Goal: Check status: Check status

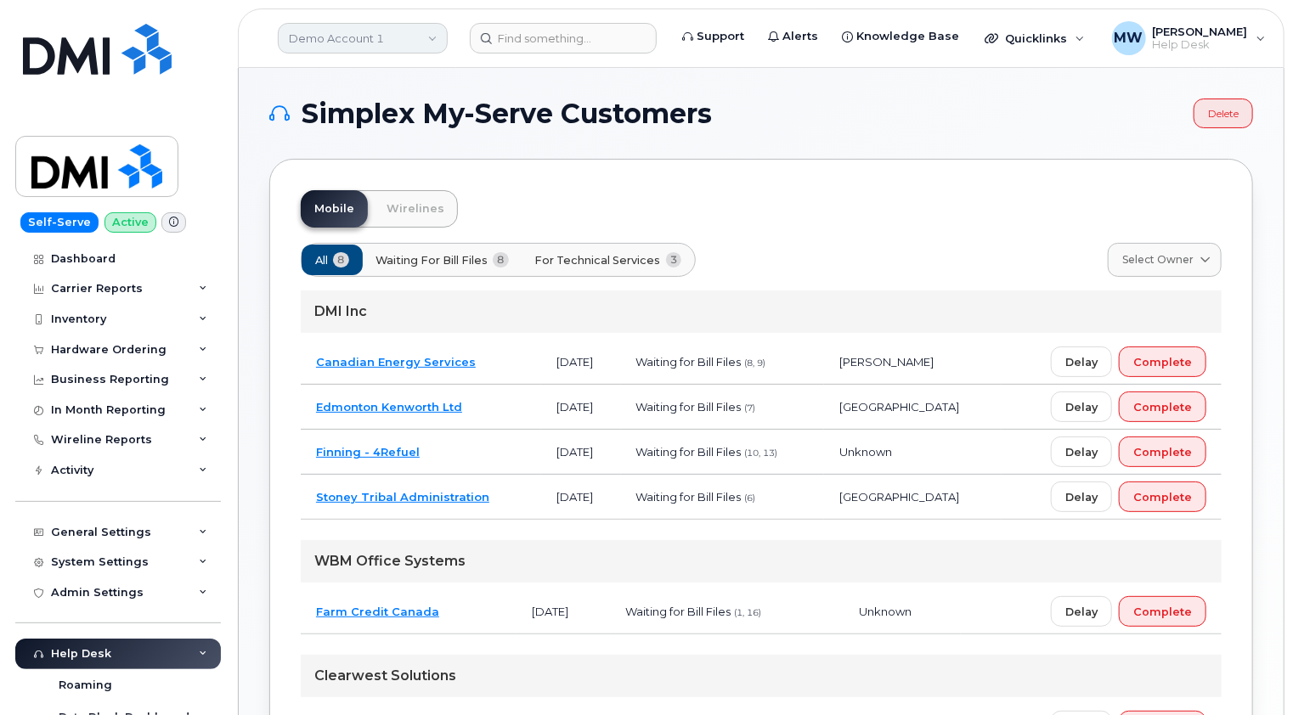
click at [407, 39] on link "Demo Account 1" at bounding box center [363, 38] width 170 height 31
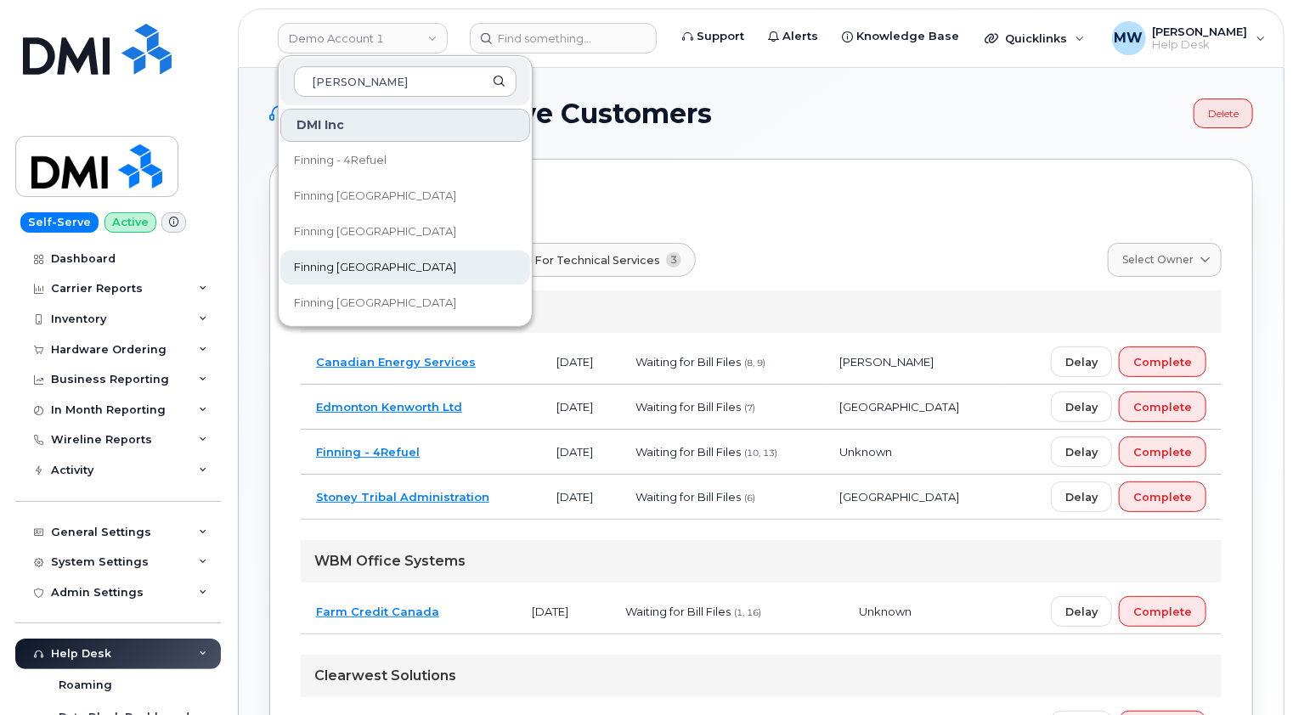
type input "finn"
click at [360, 270] on span "Finning [GEOGRAPHIC_DATA]" at bounding box center [375, 267] width 162 height 17
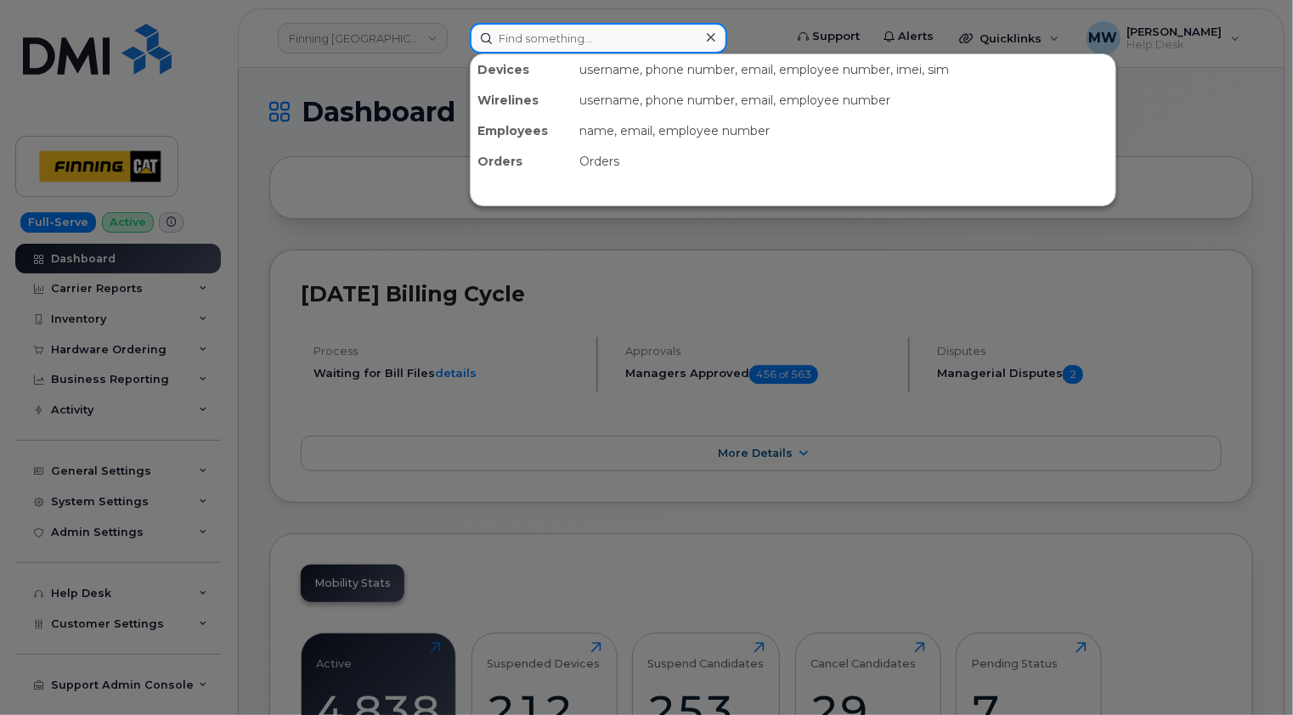
click at [559, 31] on input at bounding box center [598, 38] width 257 height 31
paste input "3063080713"
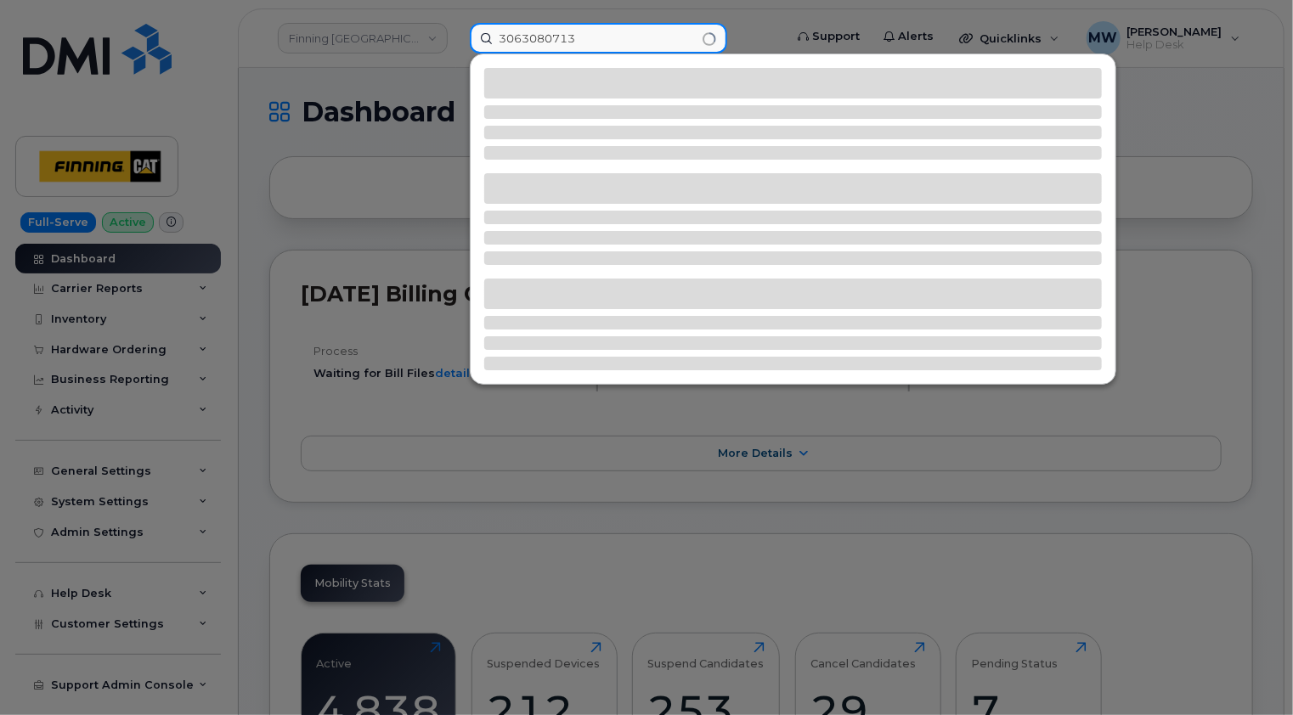
type input "3063080713"
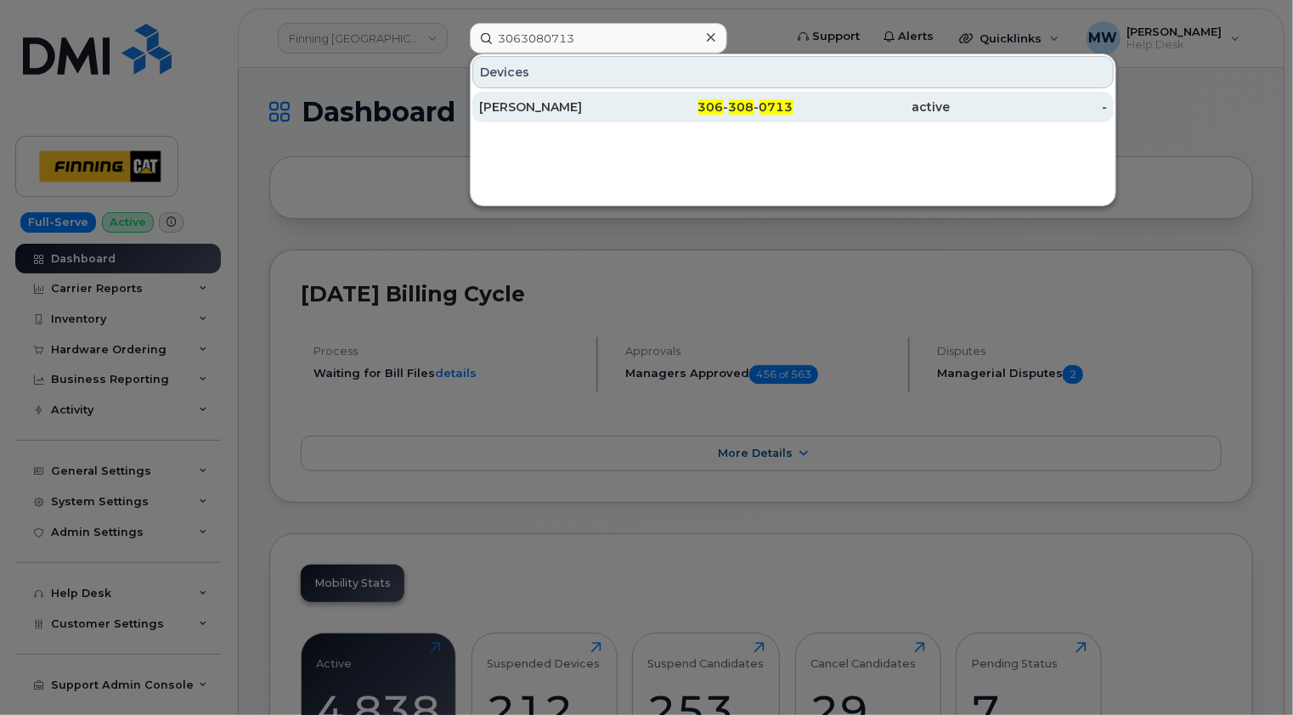
click at [598, 109] on div "Evan Erdman" at bounding box center [557, 107] width 157 height 17
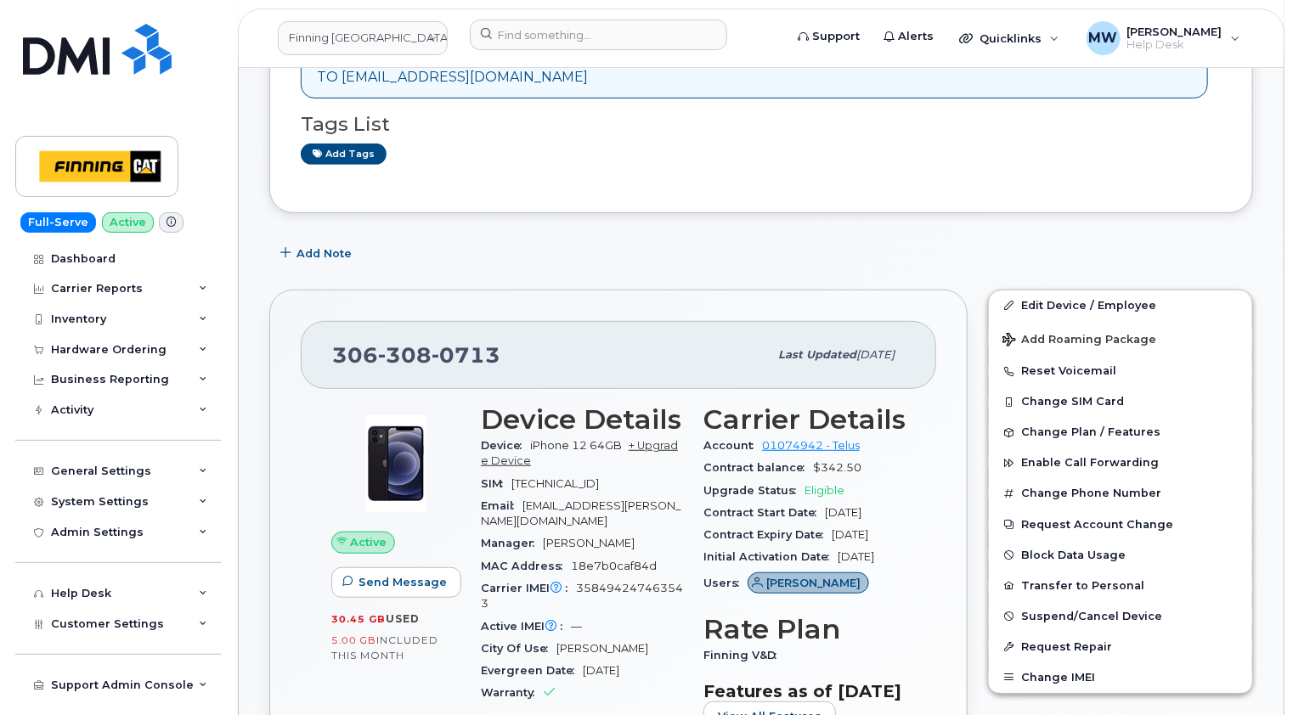
scroll to position [255, 0]
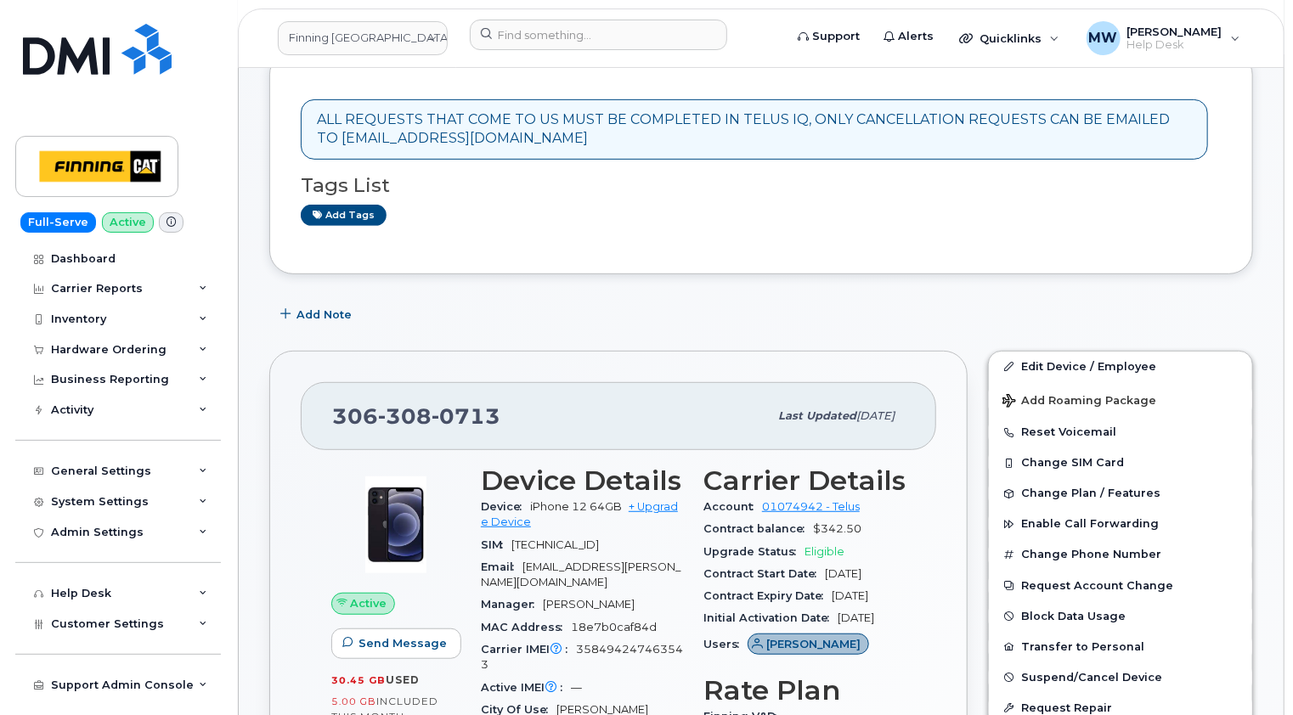
click at [471, 417] on span "0713" at bounding box center [466, 416] width 69 height 25
click at [471, 416] on span "0713" at bounding box center [466, 416] width 69 height 25
copy span "[PHONE_NUMBER]"
click at [573, 25] on input at bounding box center [598, 35] width 257 height 31
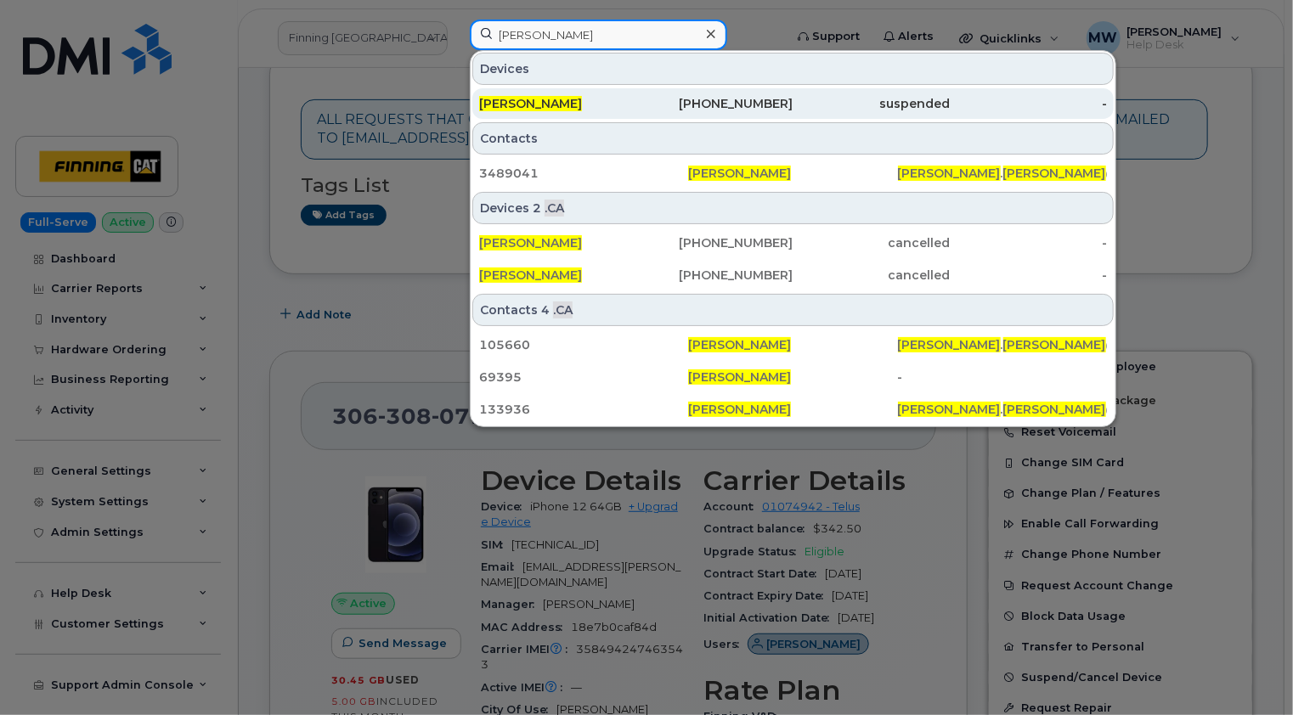
type input "timothy lee"
click at [582, 99] on div "Timothy Lee" at bounding box center [557, 103] width 157 height 17
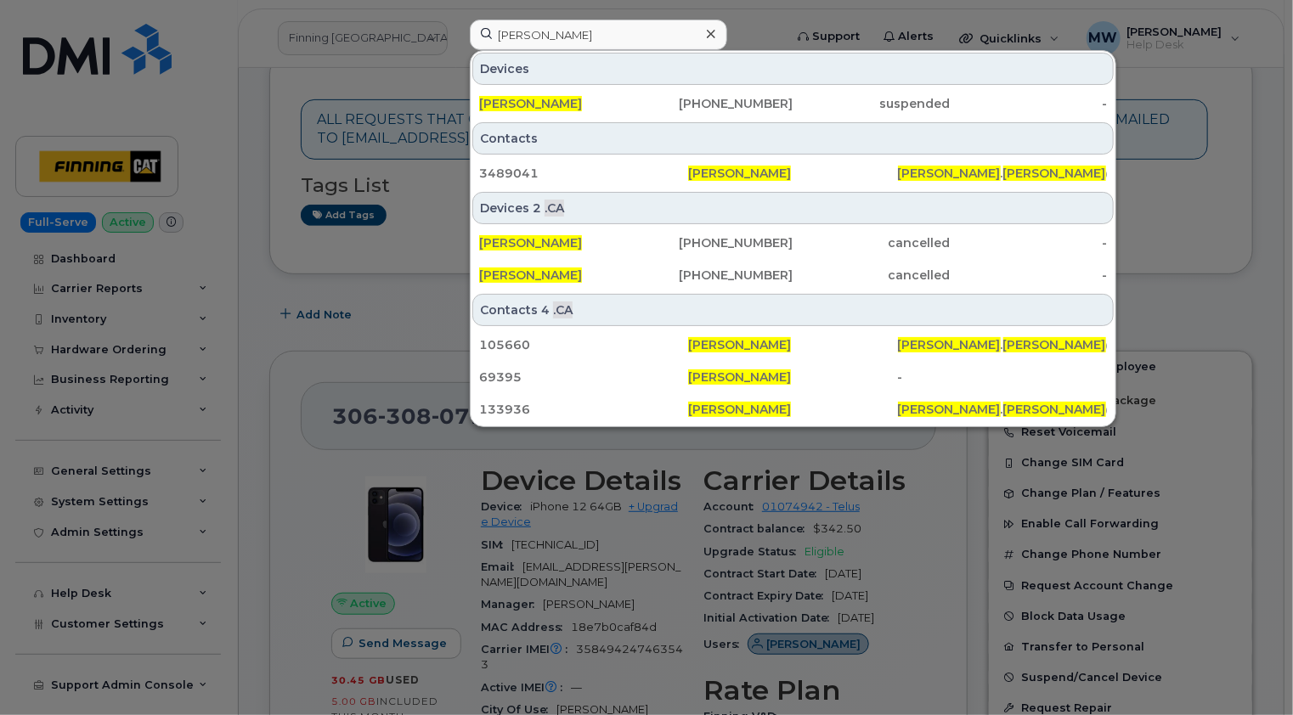
click at [715, 29] on div at bounding box center [710, 34] width 25 height 25
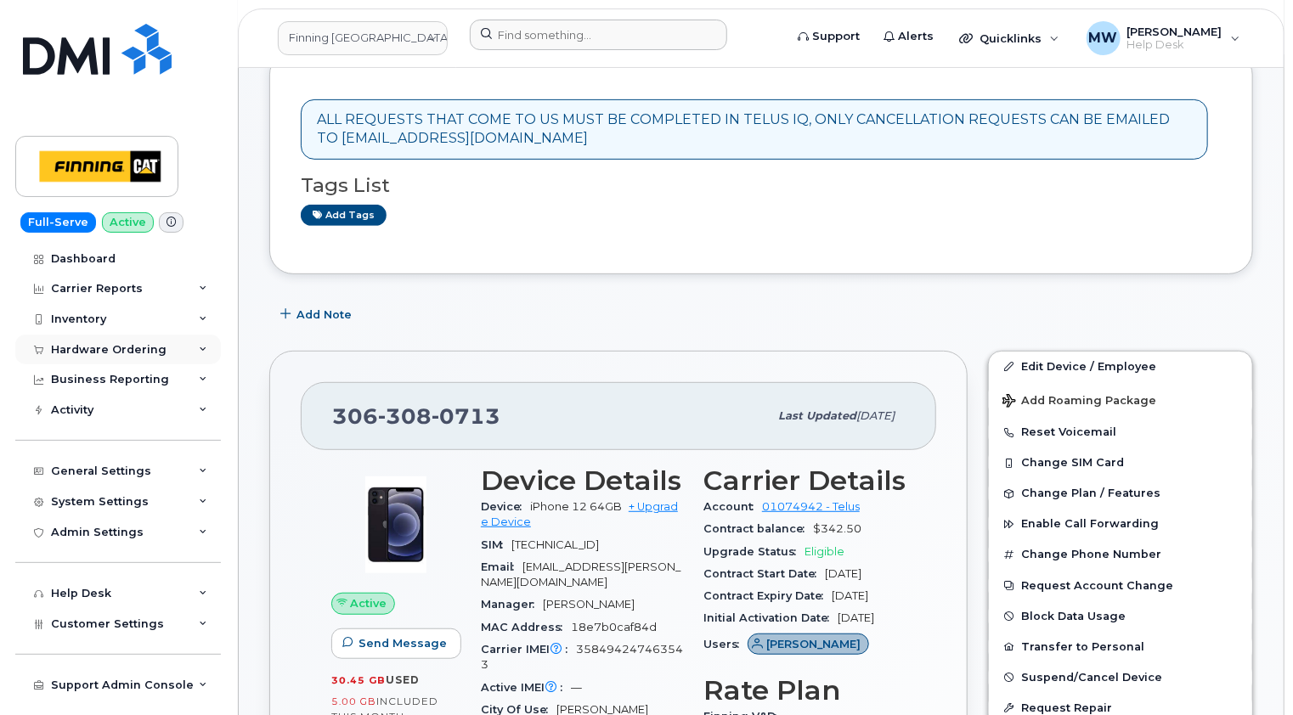
click at [143, 348] on div "Hardware Ordering" at bounding box center [109, 350] width 116 height 14
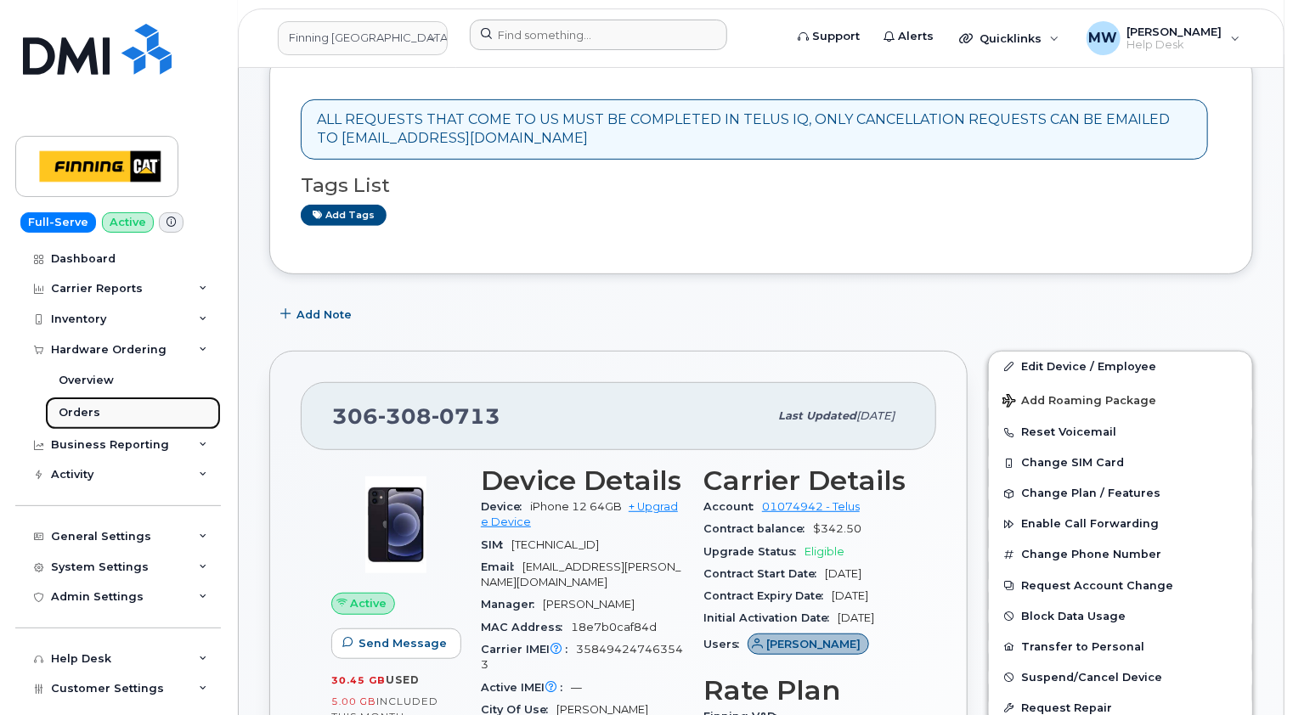
click at [92, 415] on div "Orders" at bounding box center [80, 412] width 42 height 15
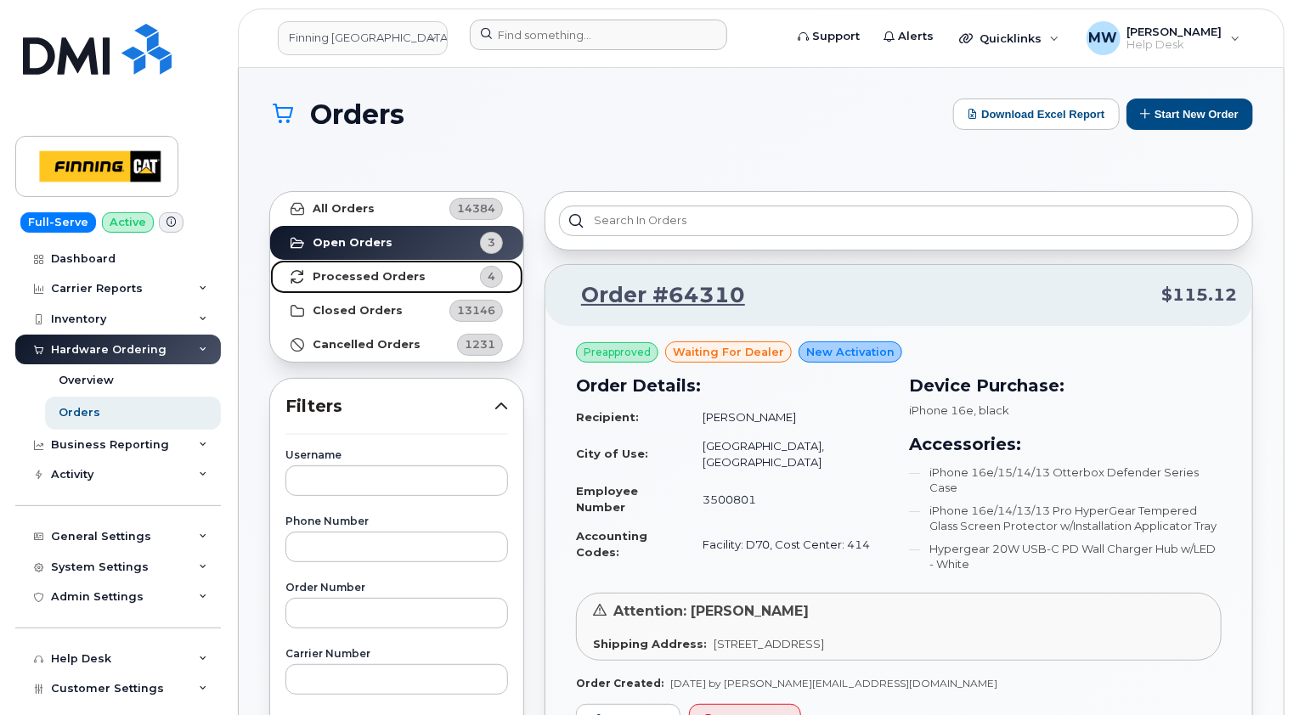
click at [362, 277] on strong "Processed Orders" at bounding box center [369, 277] width 113 height 14
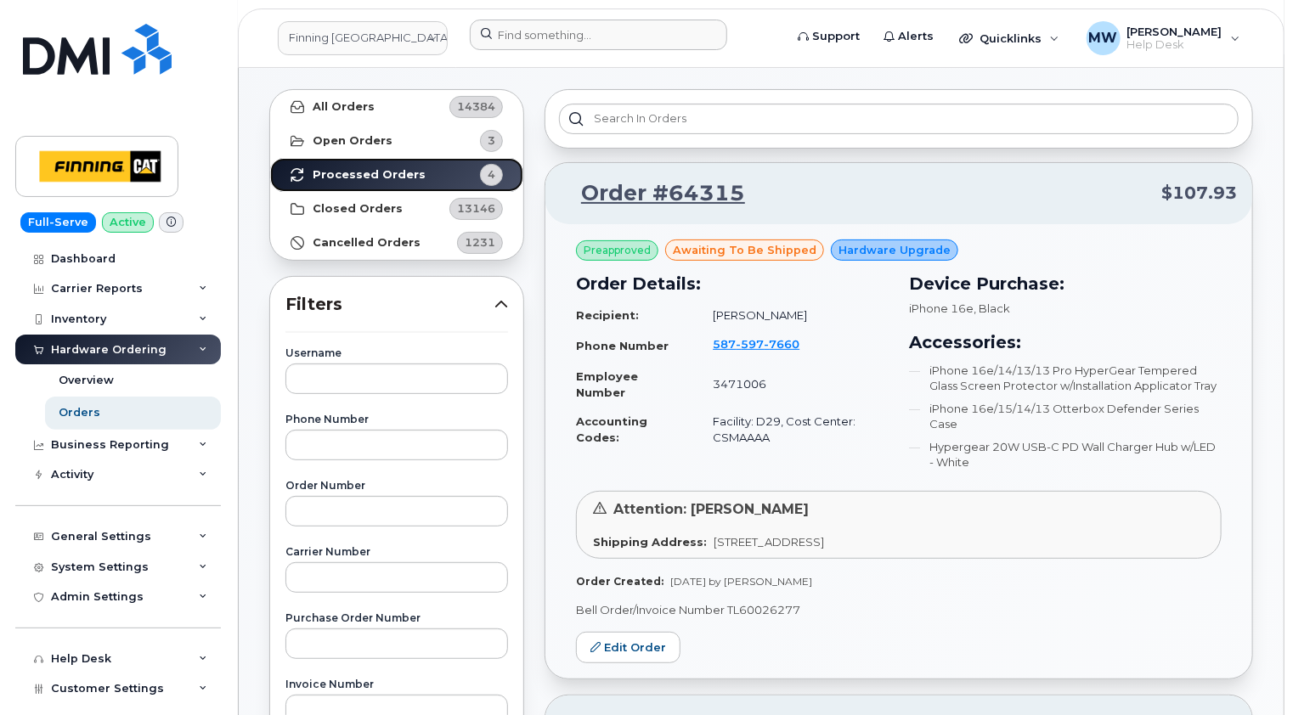
scroll to position [89, 0]
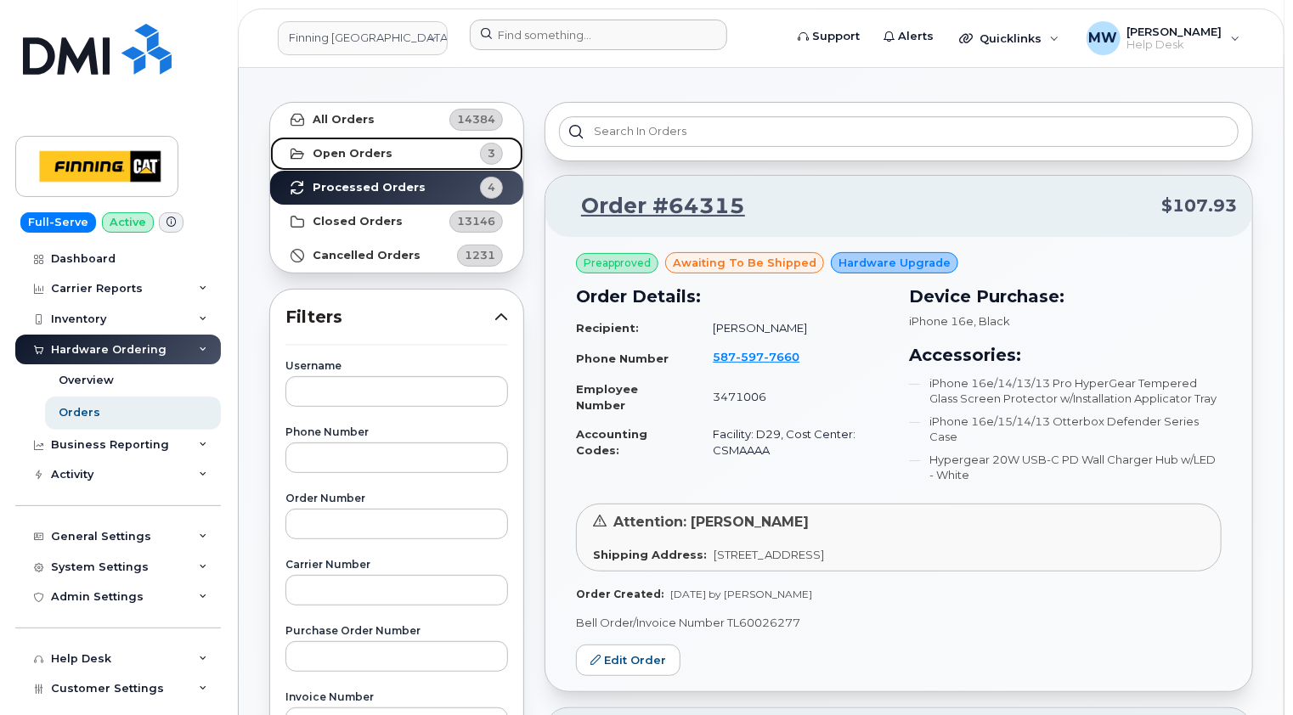
click at [346, 147] on strong "Open Orders" at bounding box center [353, 154] width 80 height 14
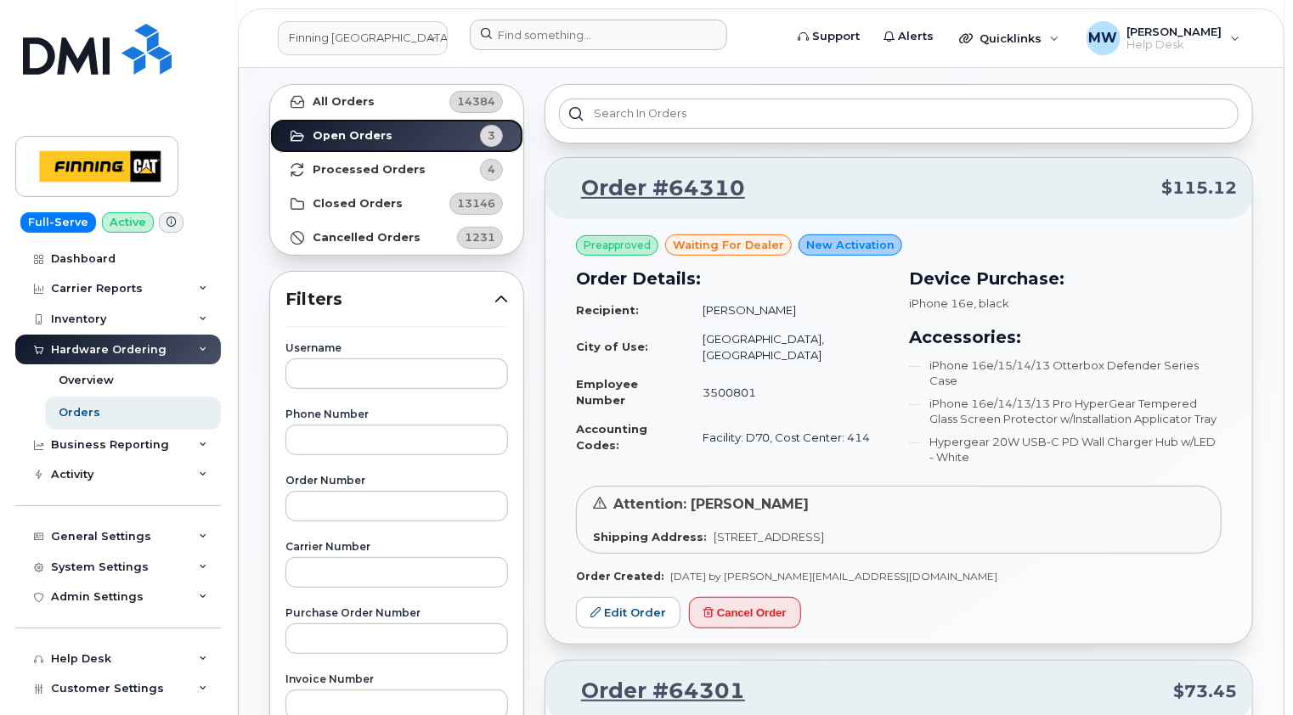
scroll to position [0, 0]
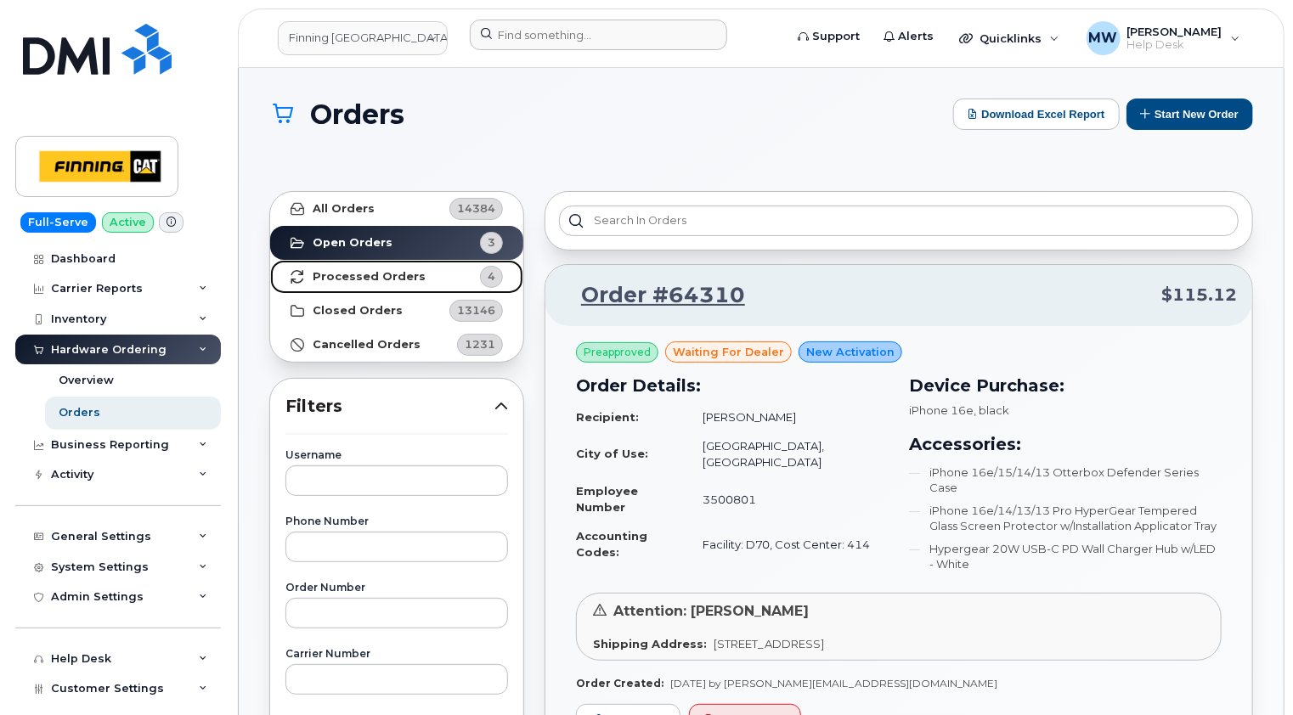
click at [404, 274] on strong "Processed Orders" at bounding box center [369, 277] width 113 height 14
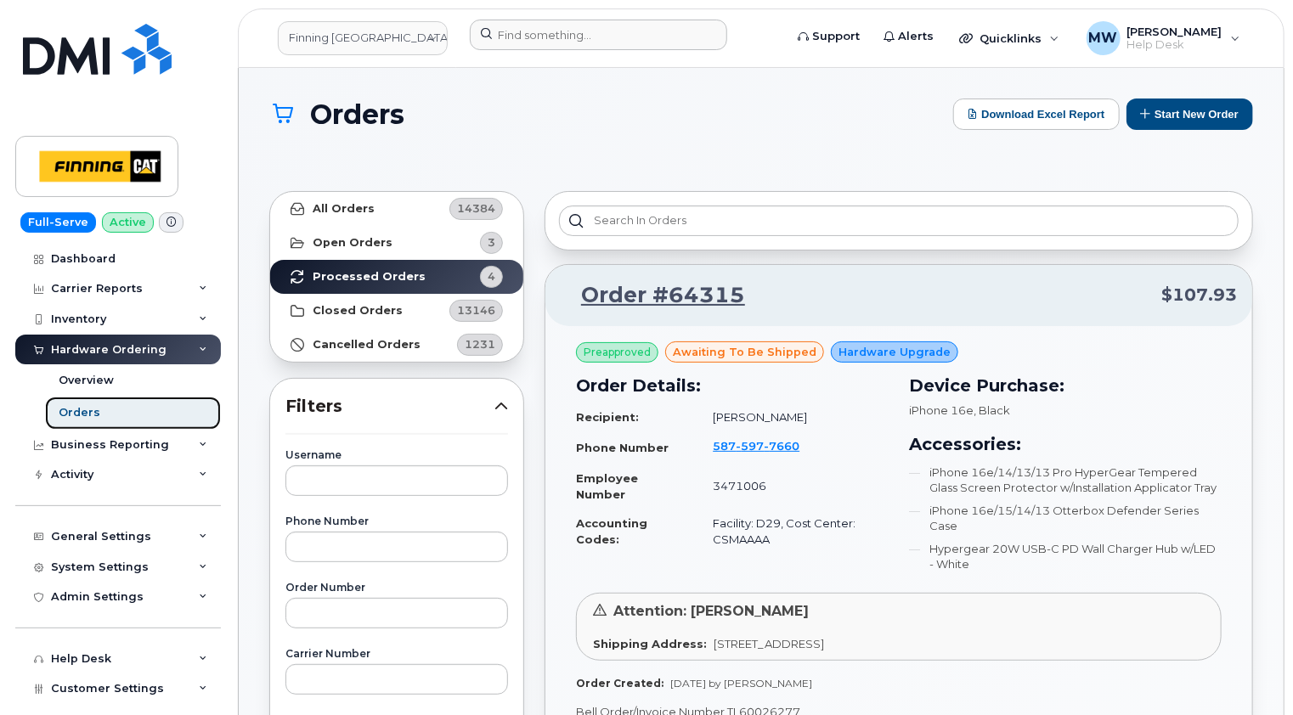
click at [82, 420] on link "Orders" at bounding box center [133, 413] width 176 height 32
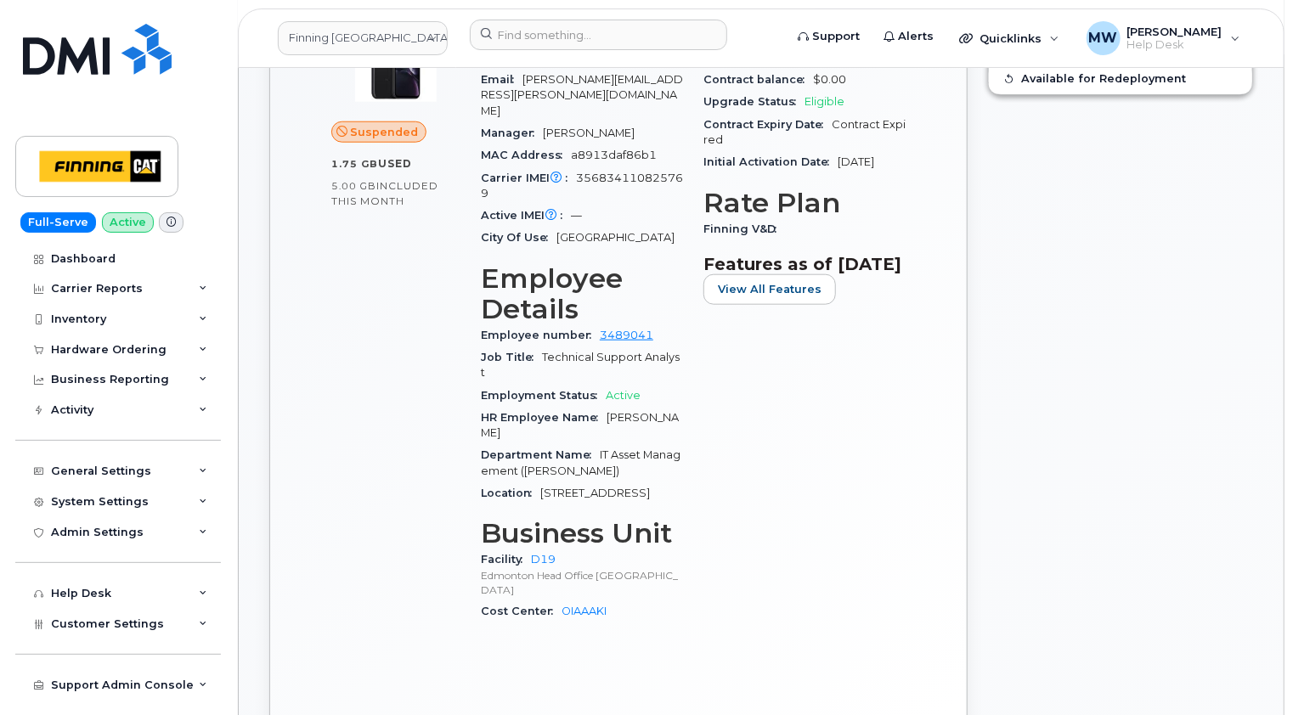
scroll to position [680, 0]
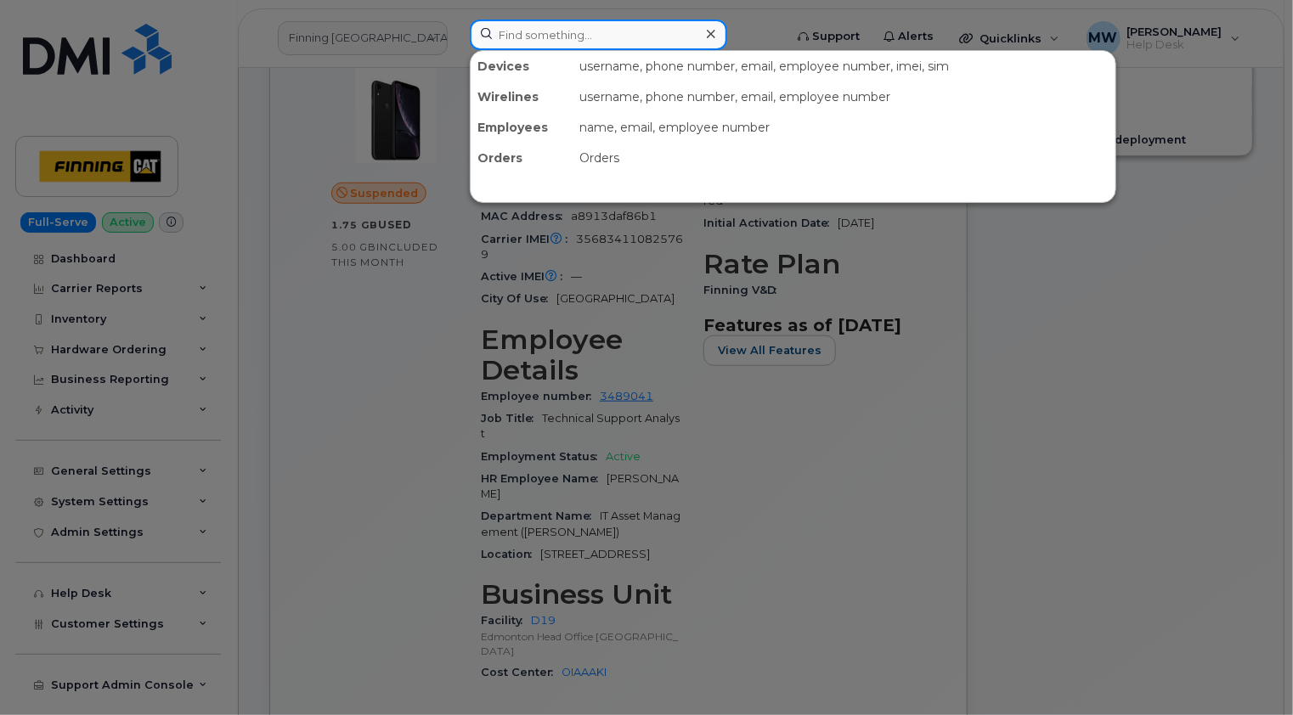
click at [643, 36] on input at bounding box center [598, 35] width 257 height 31
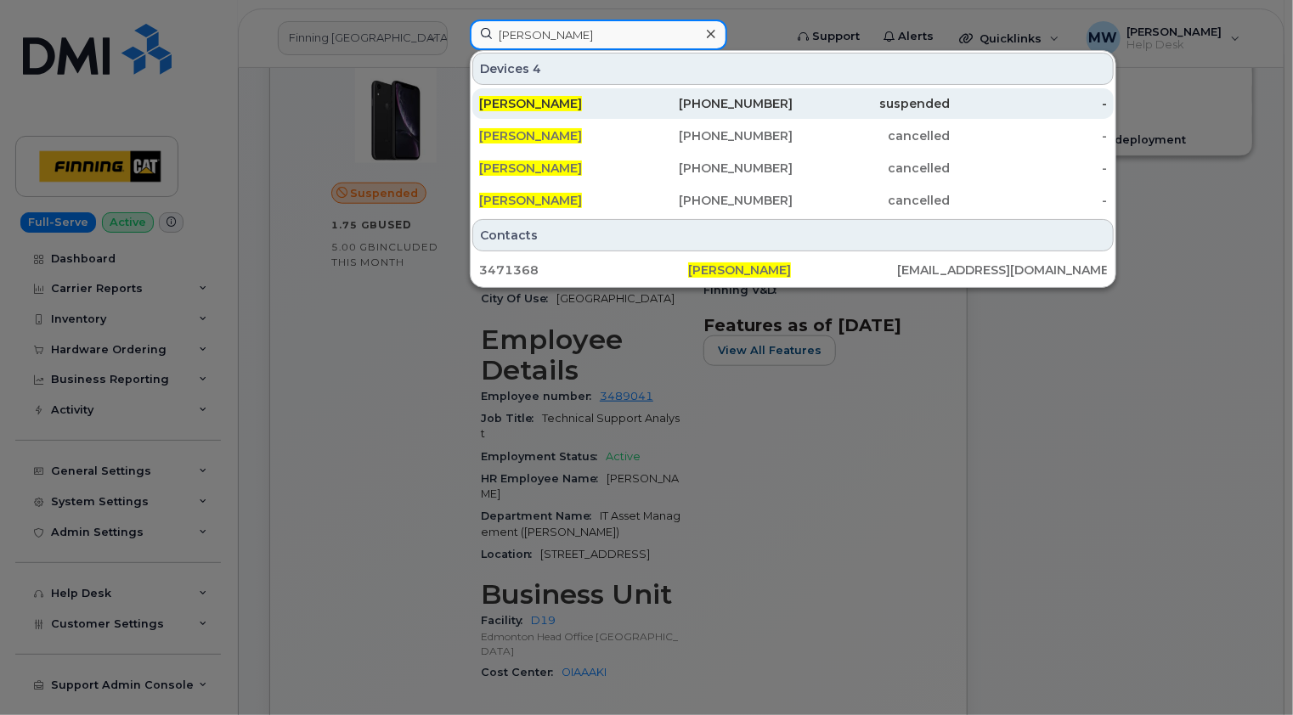
type input "sandy denham"
click at [583, 104] on div "Sandy Denham" at bounding box center [557, 103] width 157 height 17
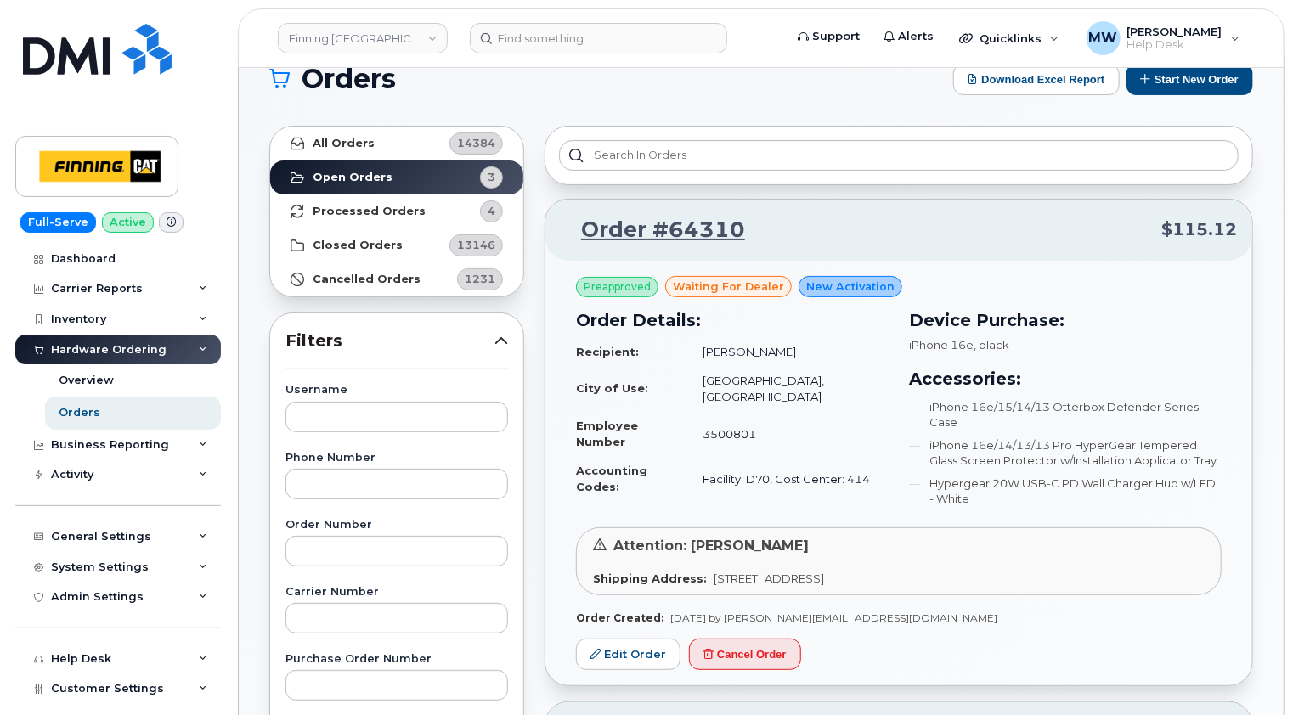
scroll to position [21, 0]
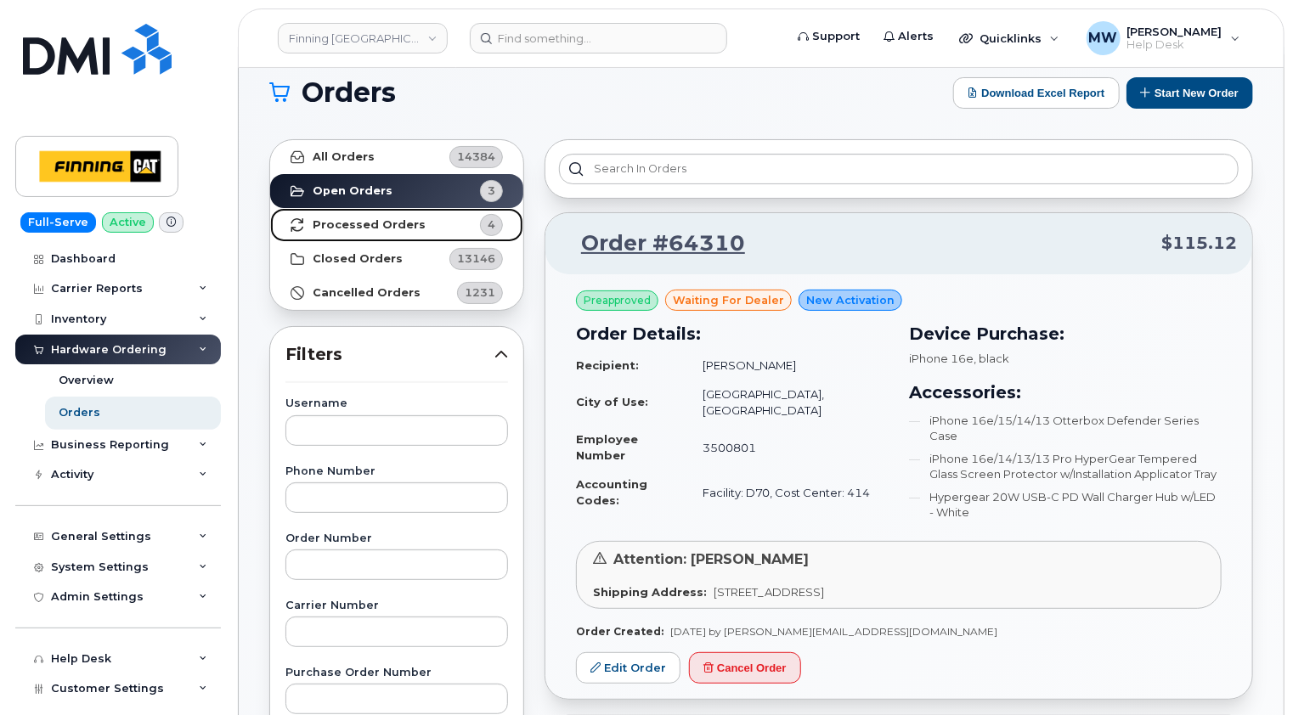
click at [323, 216] on link "Processed Orders 4" at bounding box center [396, 225] width 253 height 34
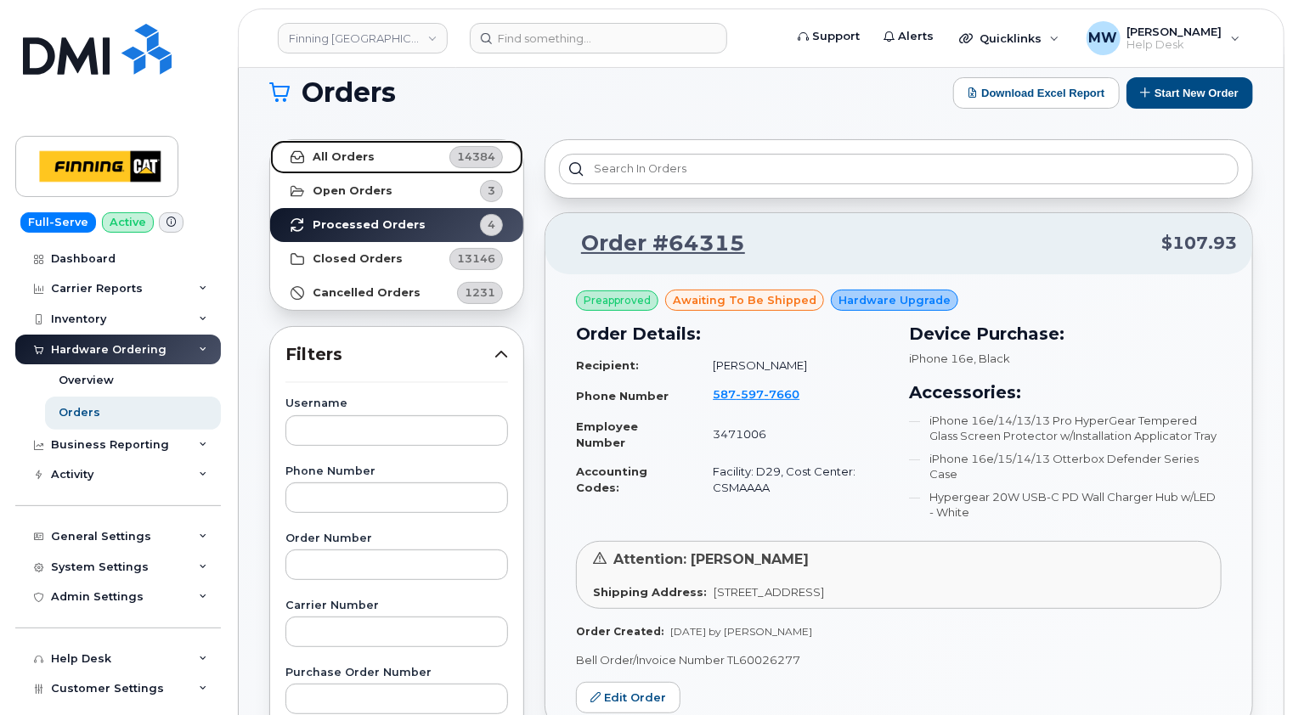
click at [364, 144] on link "All Orders 14384" at bounding box center [396, 157] width 253 height 34
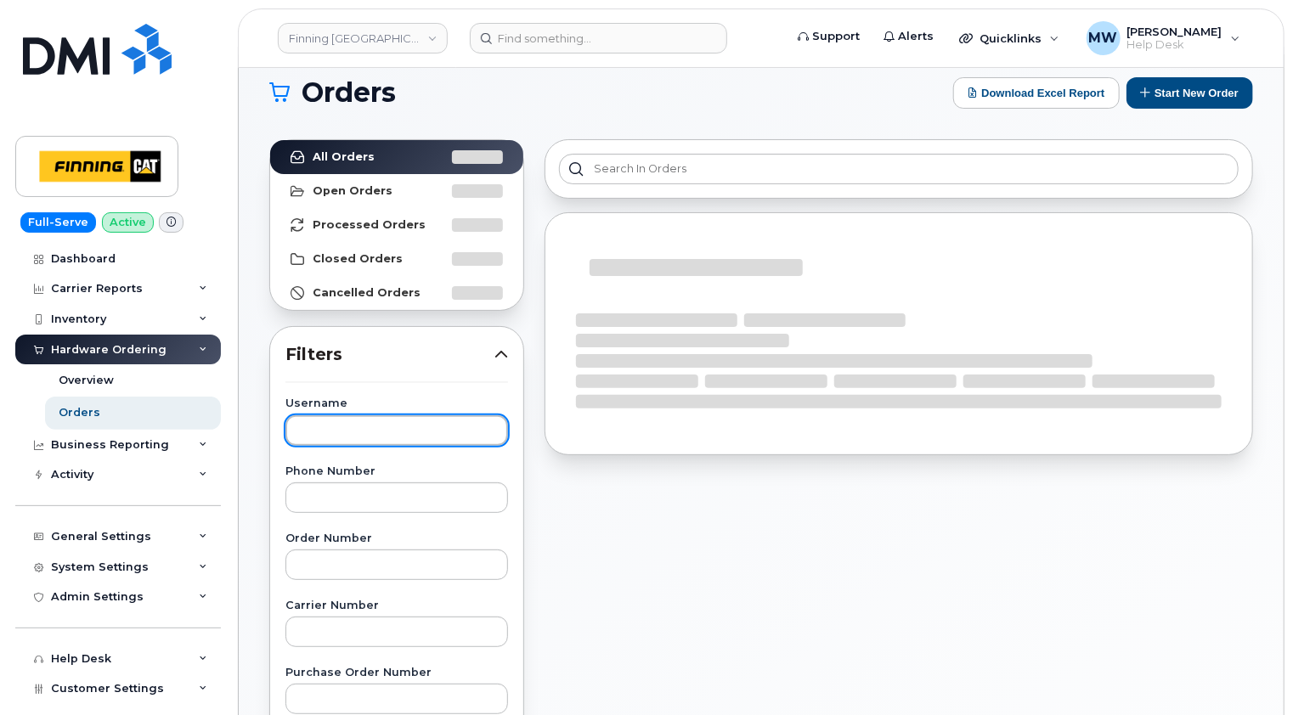
click at [374, 424] on input "text" at bounding box center [396, 430] width 223 height 31
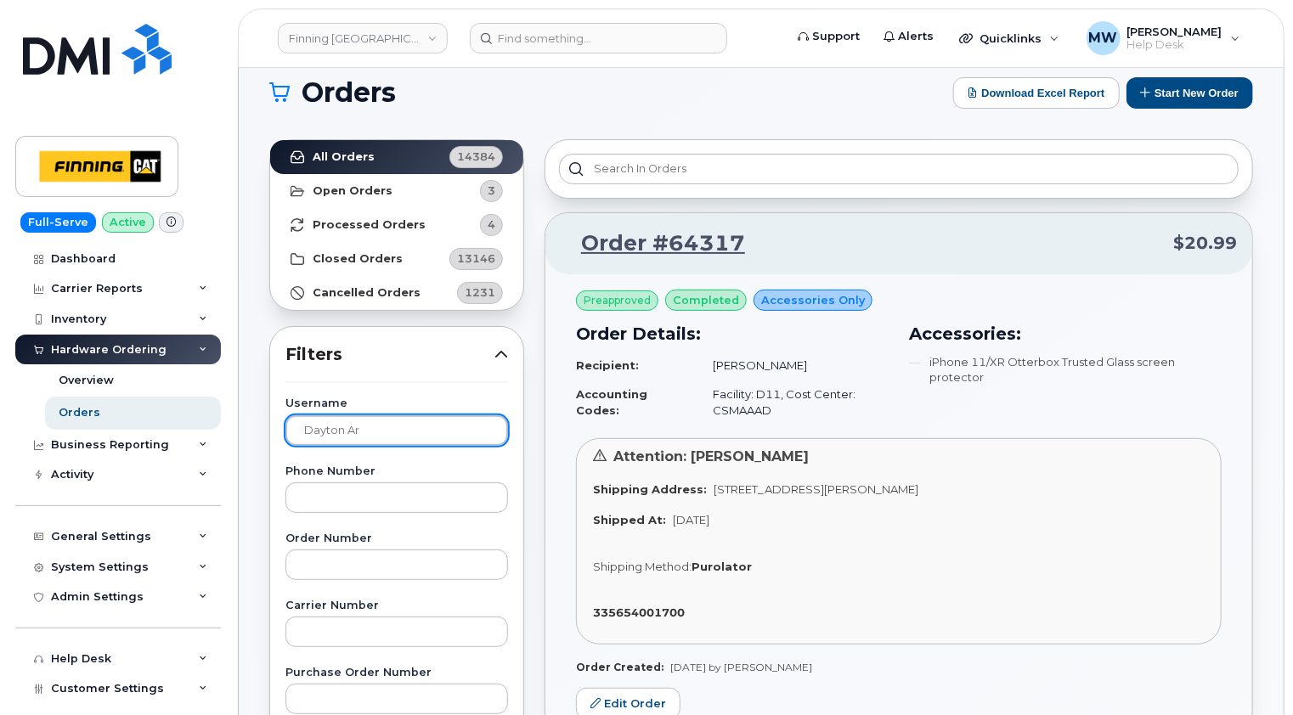
type input "dayton ar"
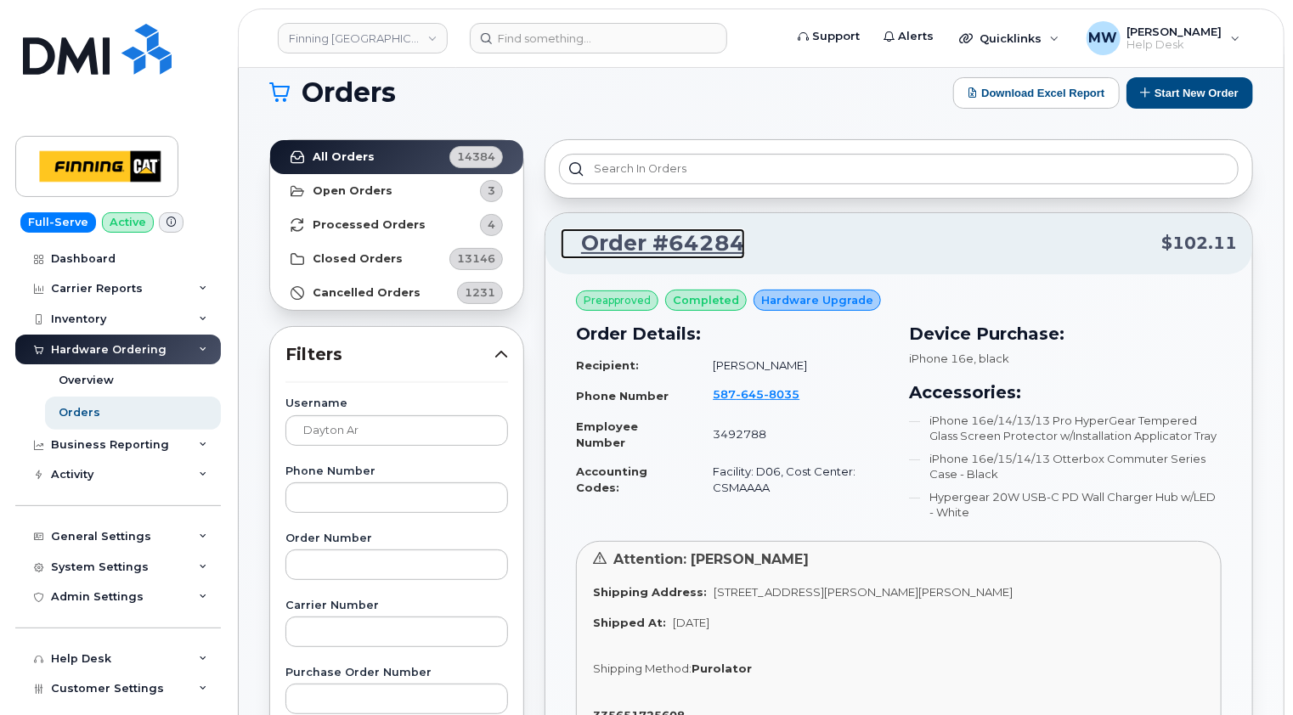
click at [703, 243] on link "Order #64284" at bounding box center [653, 244] width 184 height 31
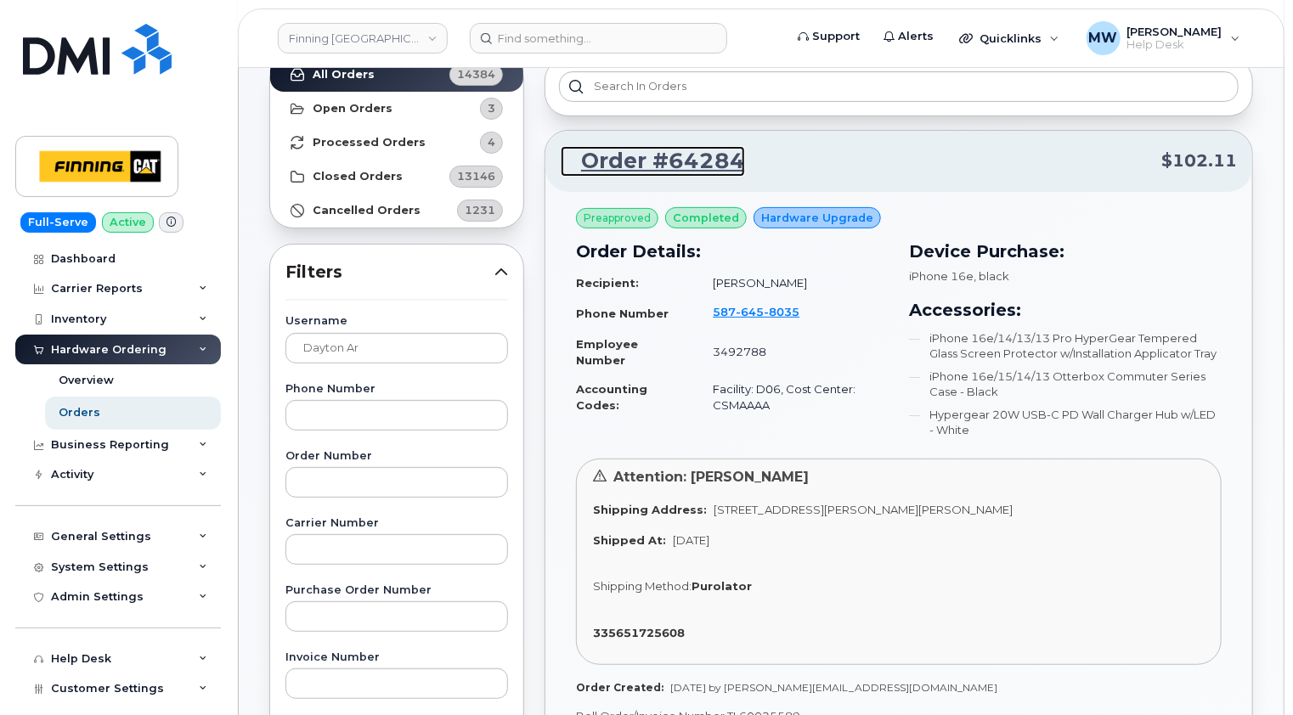
scroll to position [191, 0]
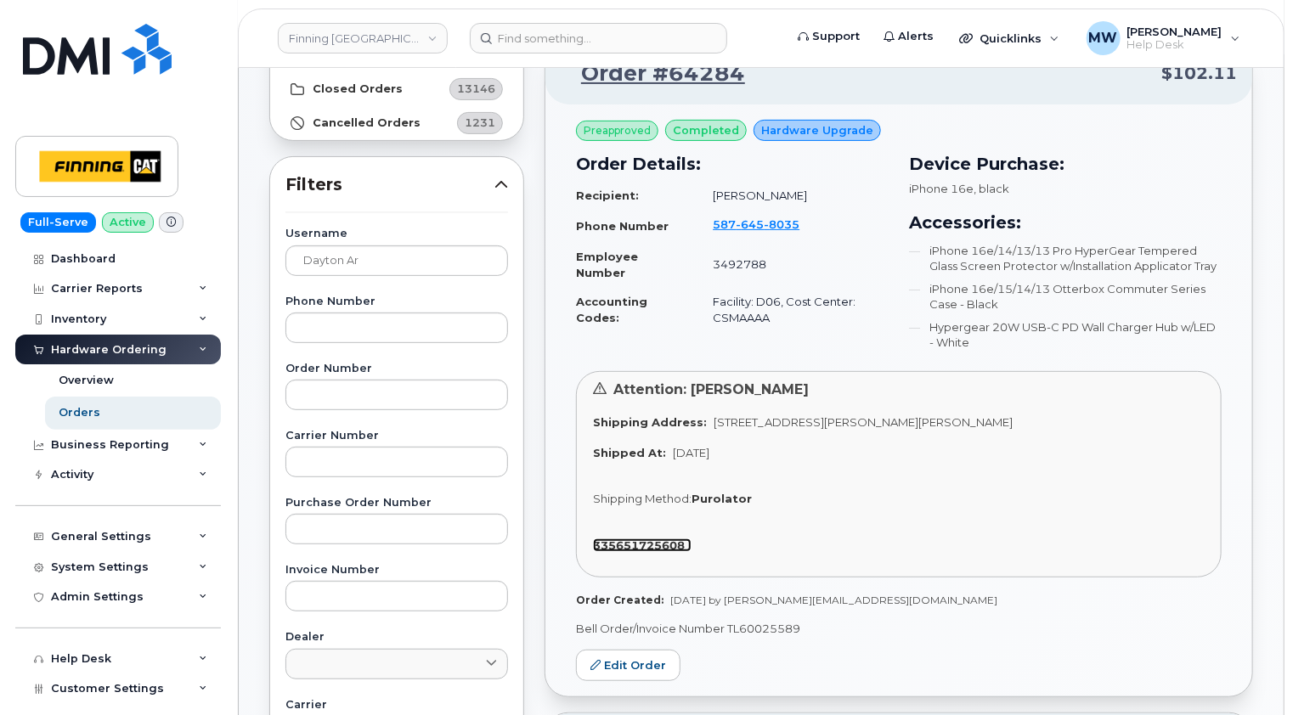
click at [652, 542] on strong "335651725608" at bounding box center [639, 546] width 92 height 14
click at [753, 222] on span "645" at bounding box center [750, 224] width 28 height 14
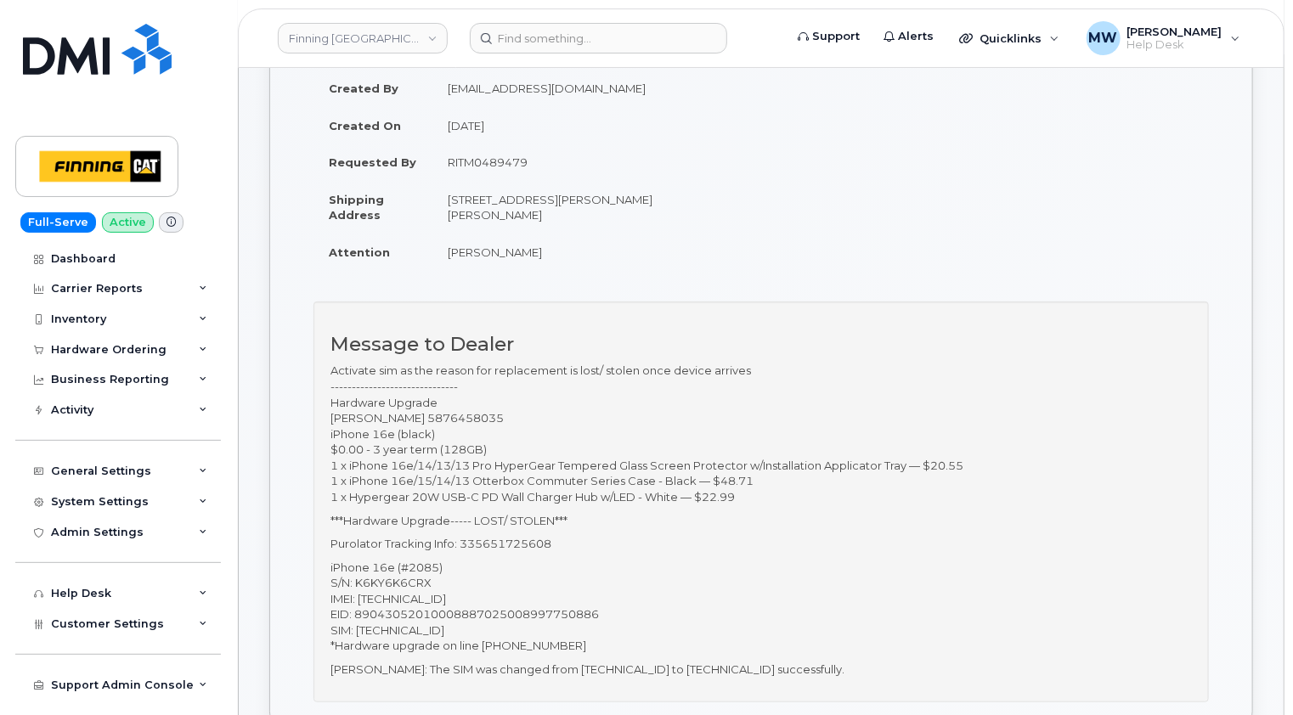
scroll to position [85, 0]
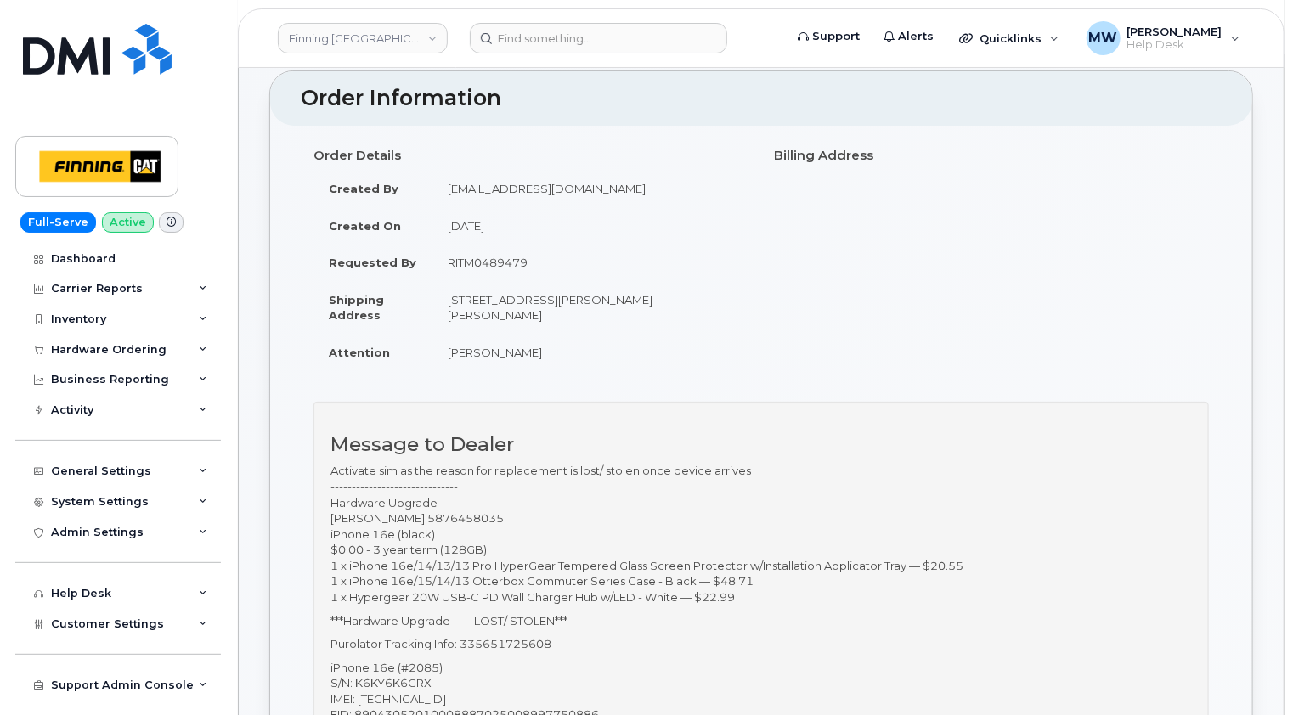
click at [520, 263] on td "RITM0489479" at bounding box center [590, 262] width 316 height 37
copy td "RITM0489479"
